Goal: Information Seeking & Learning: Understand process/instructions

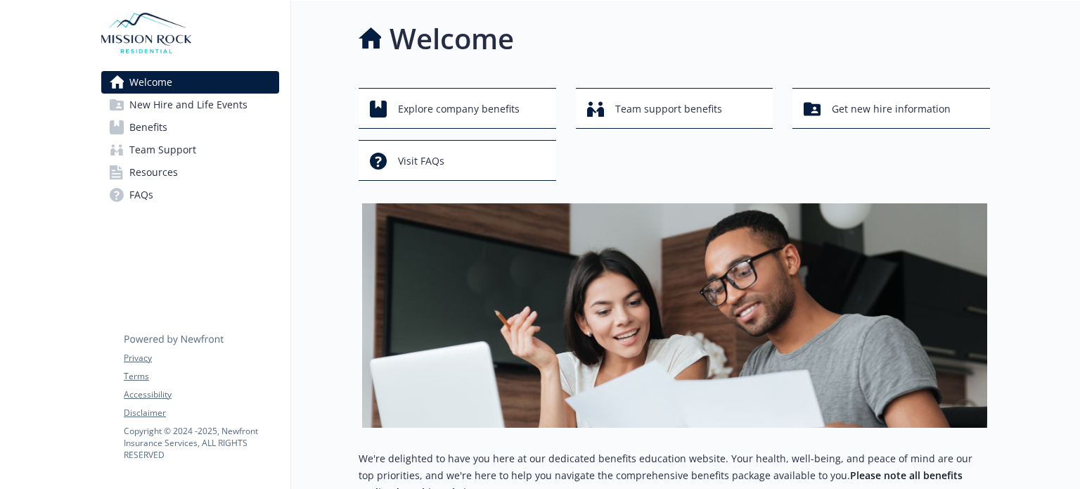
click at [191, 111] on span "New Hire and Life Events" at bounding box center [188, 105] width 118 height 23
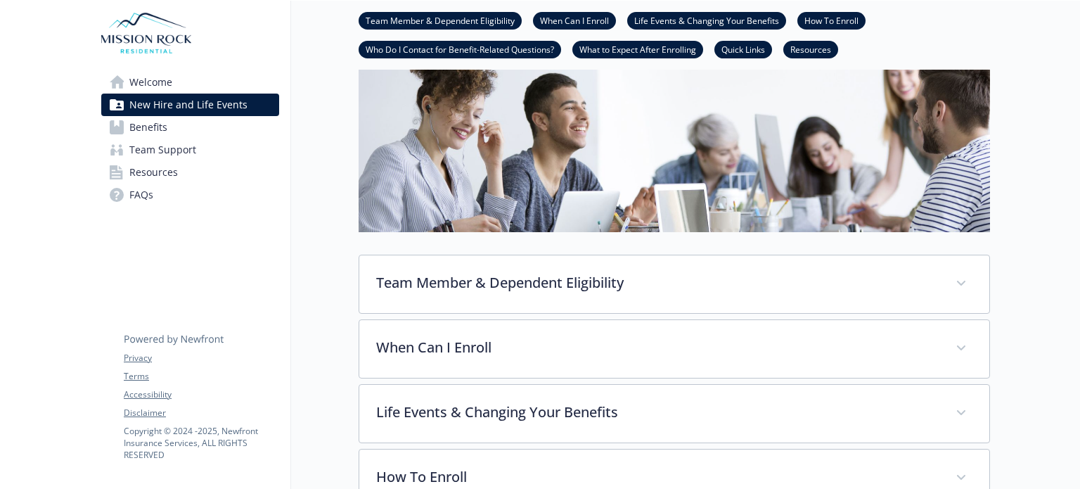
scroll to position [141, 0]
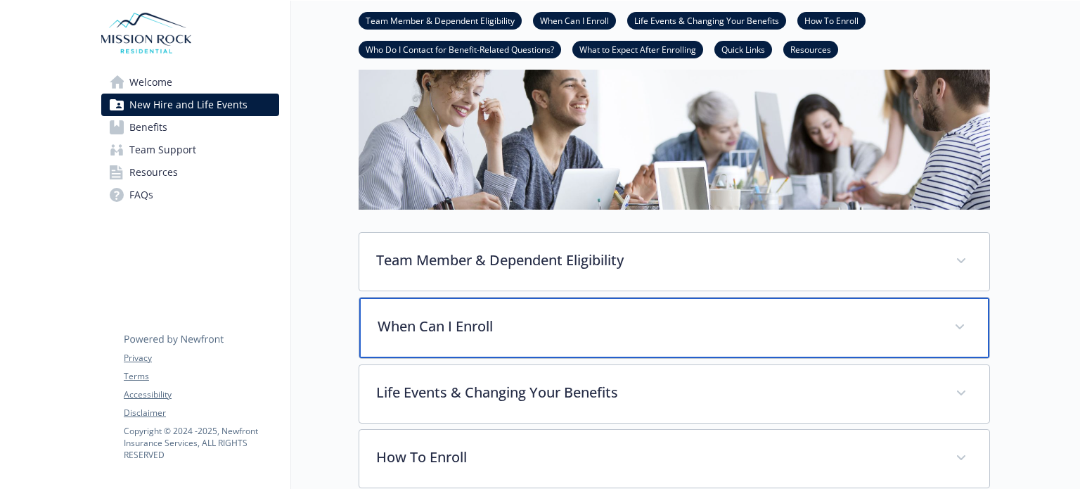
click at [432, 326] on p "When Can I Enroll" at bounding box center [658, 326] width 560 height 21
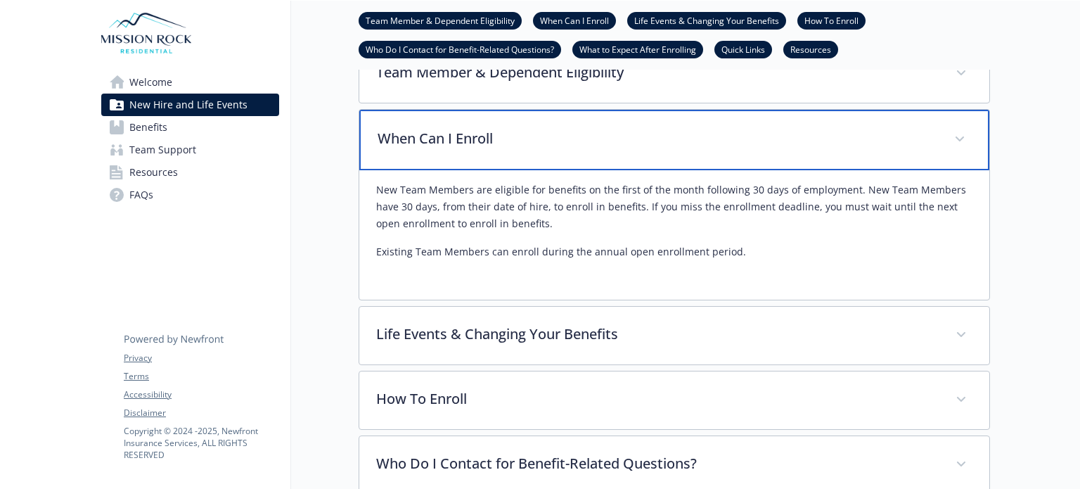
scroll to position [352, 0]
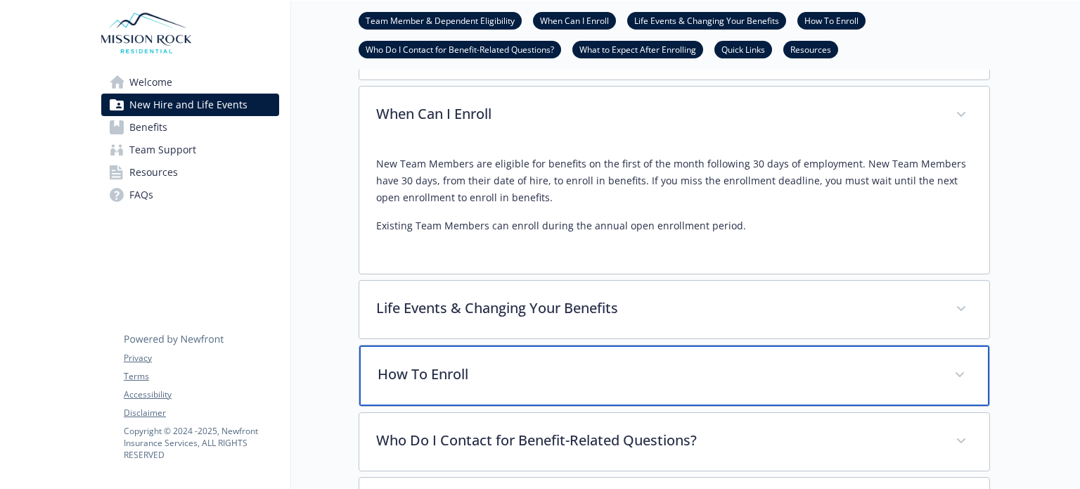
click at [456, 372] on p "How To Enroll" at bounding box center [658, 374] width 560 height 21
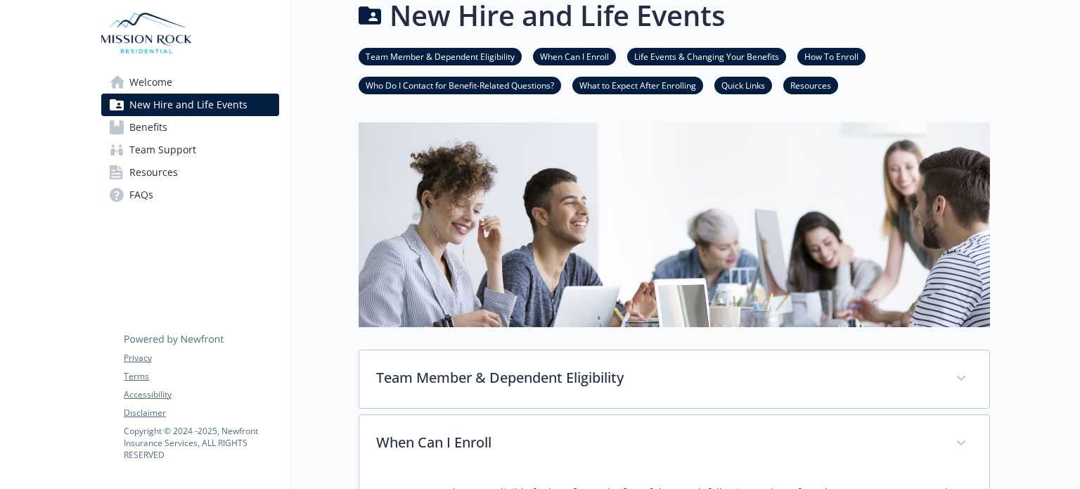
scroll to position [0, 0]
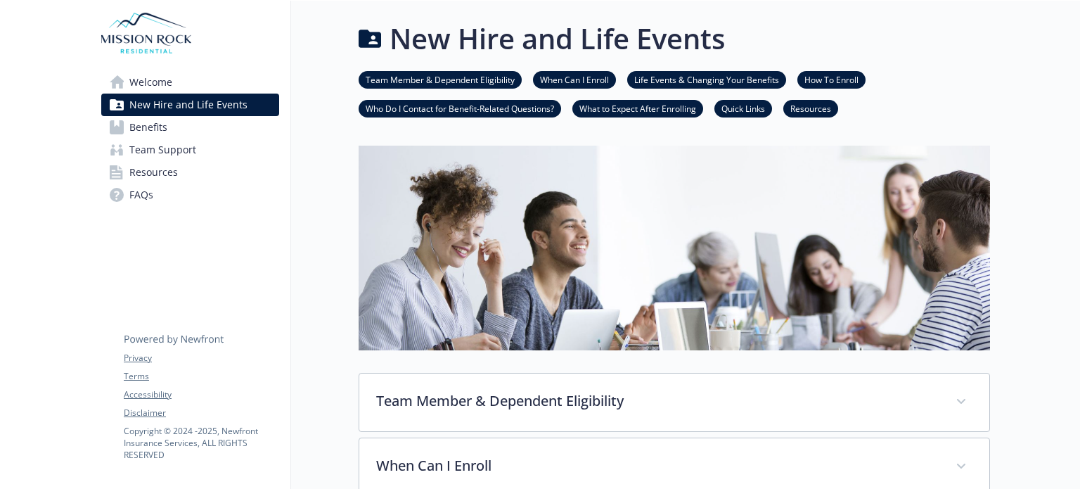
click at [818, 81] on link "How To Enroll" at bounding box center [831, 78] width 68 height 13
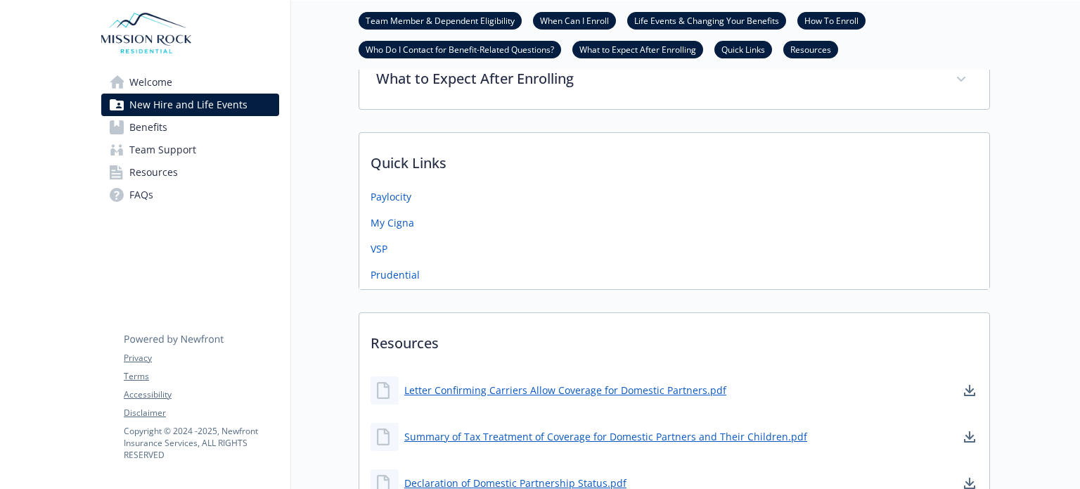
scroll to position [1045, 11]
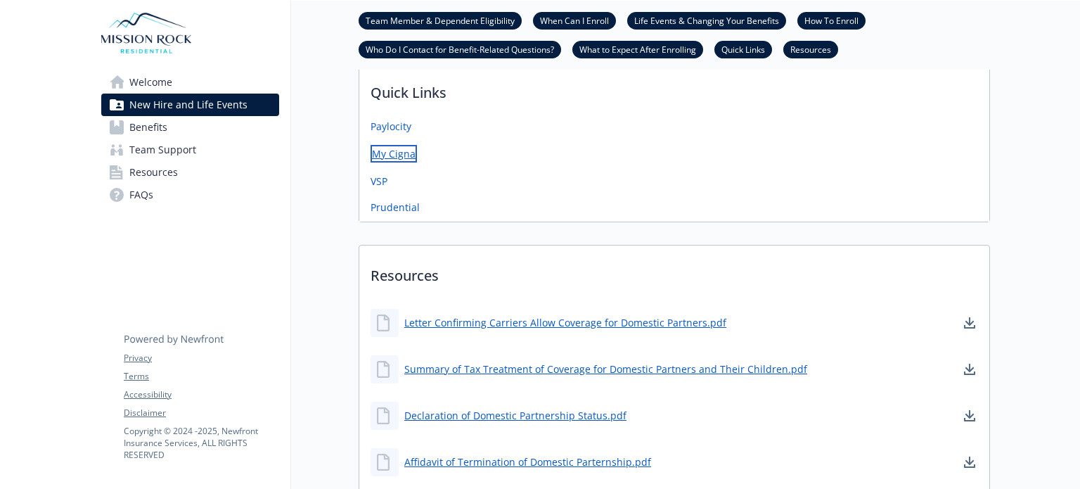
click at [391, 151] on link "My Cigna" at bounding box center [394, 154] width 46 height 18
